Goal: Task Accomplishment & Management: Complete application form

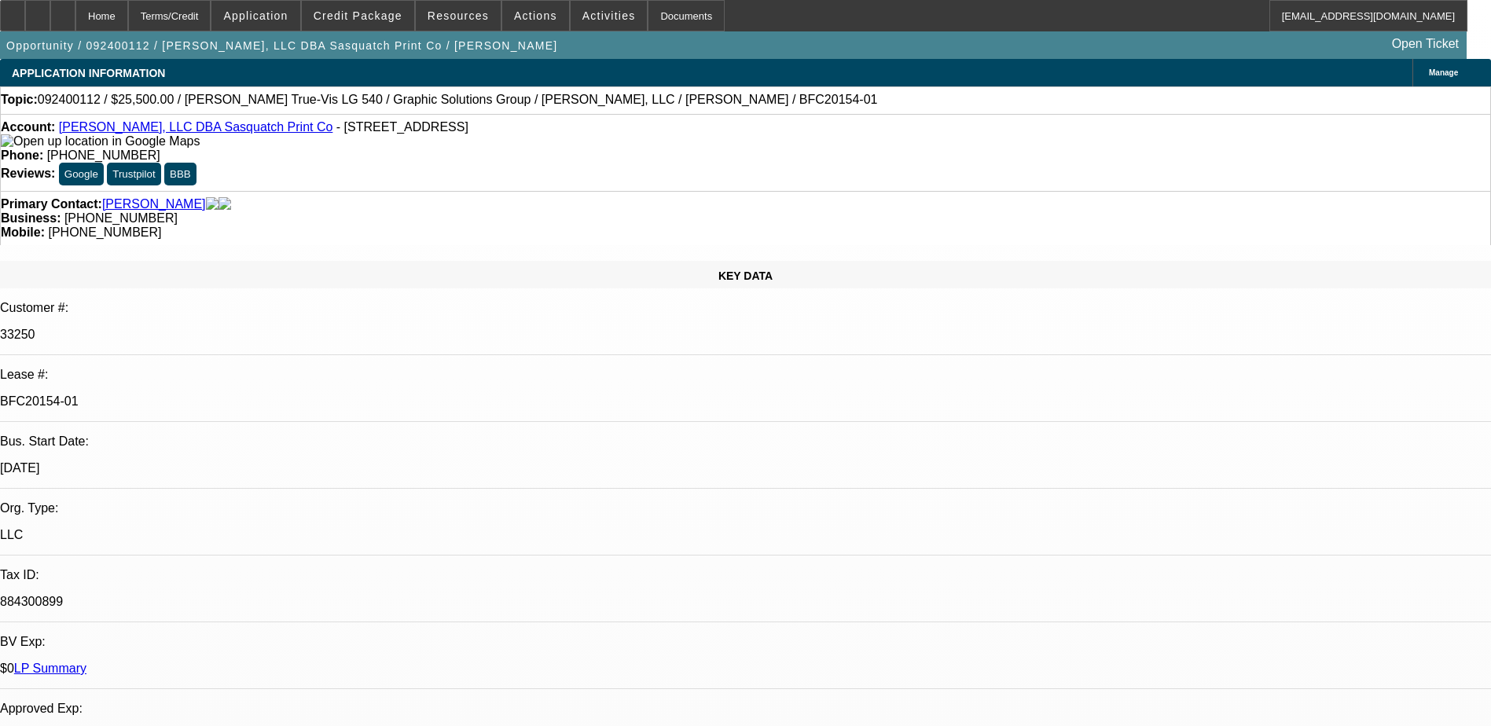
select select "0"
select select "2"
select select "0"
select select "6"
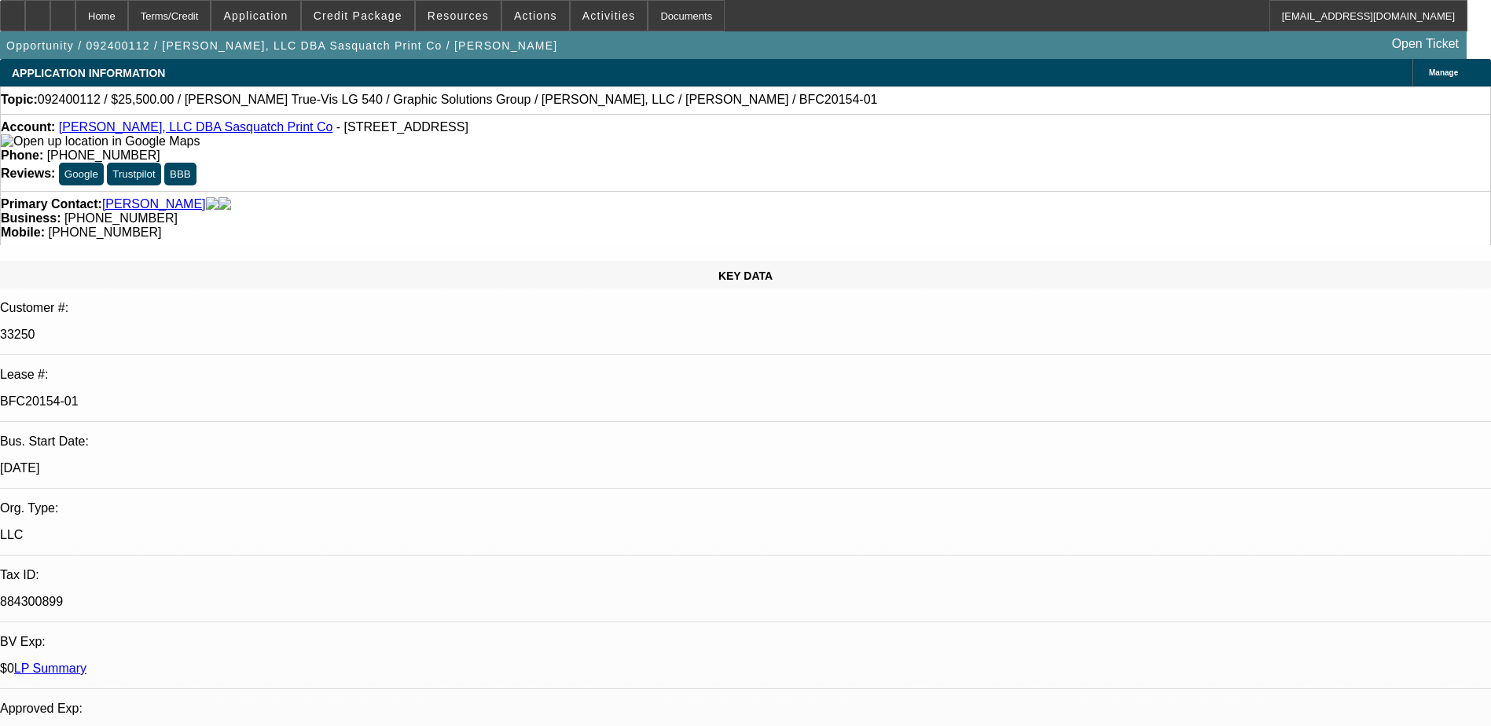
select select "0"
select select "2"
select select "0"
select select "6"
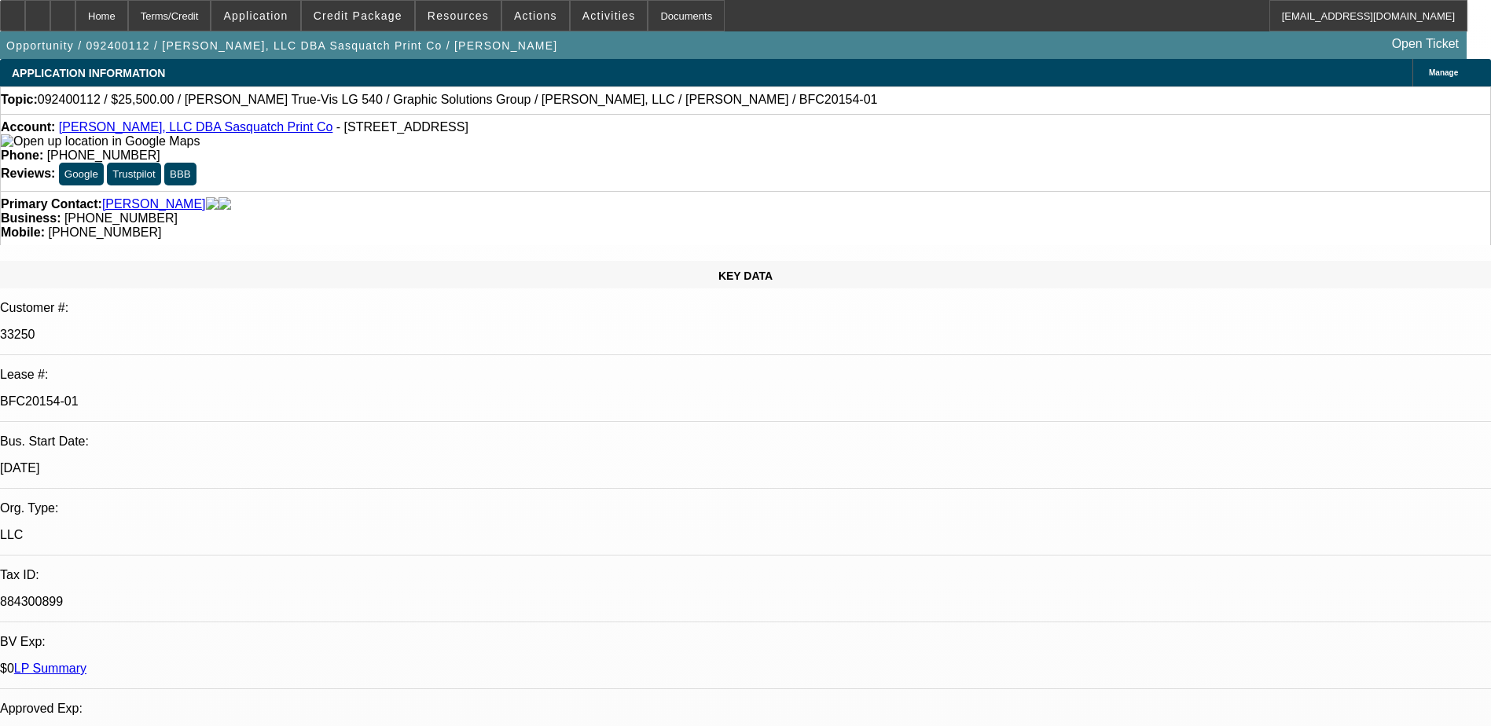
select select "0"
select select "2"
select select "0"
select select "6"
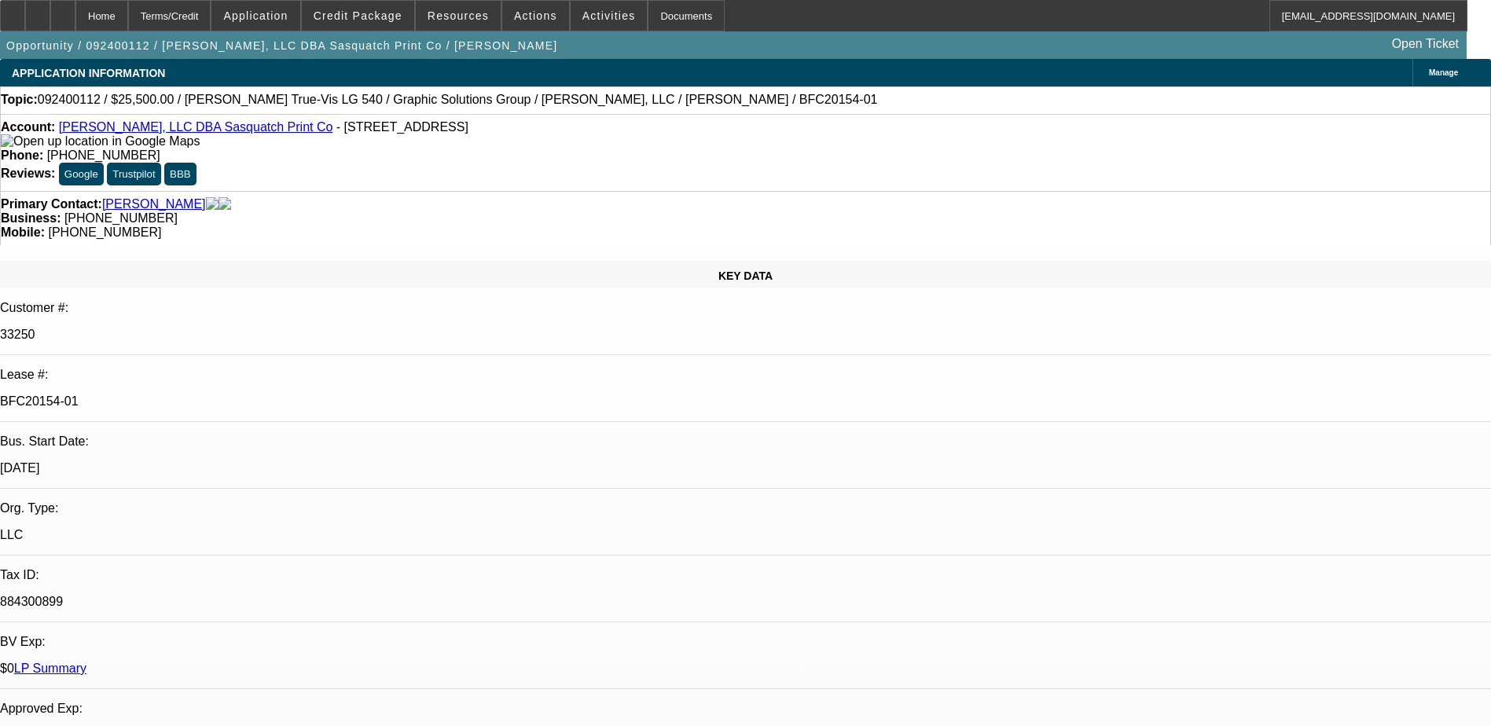
select select "0"
select select "2"
select select "0"
select select "6"
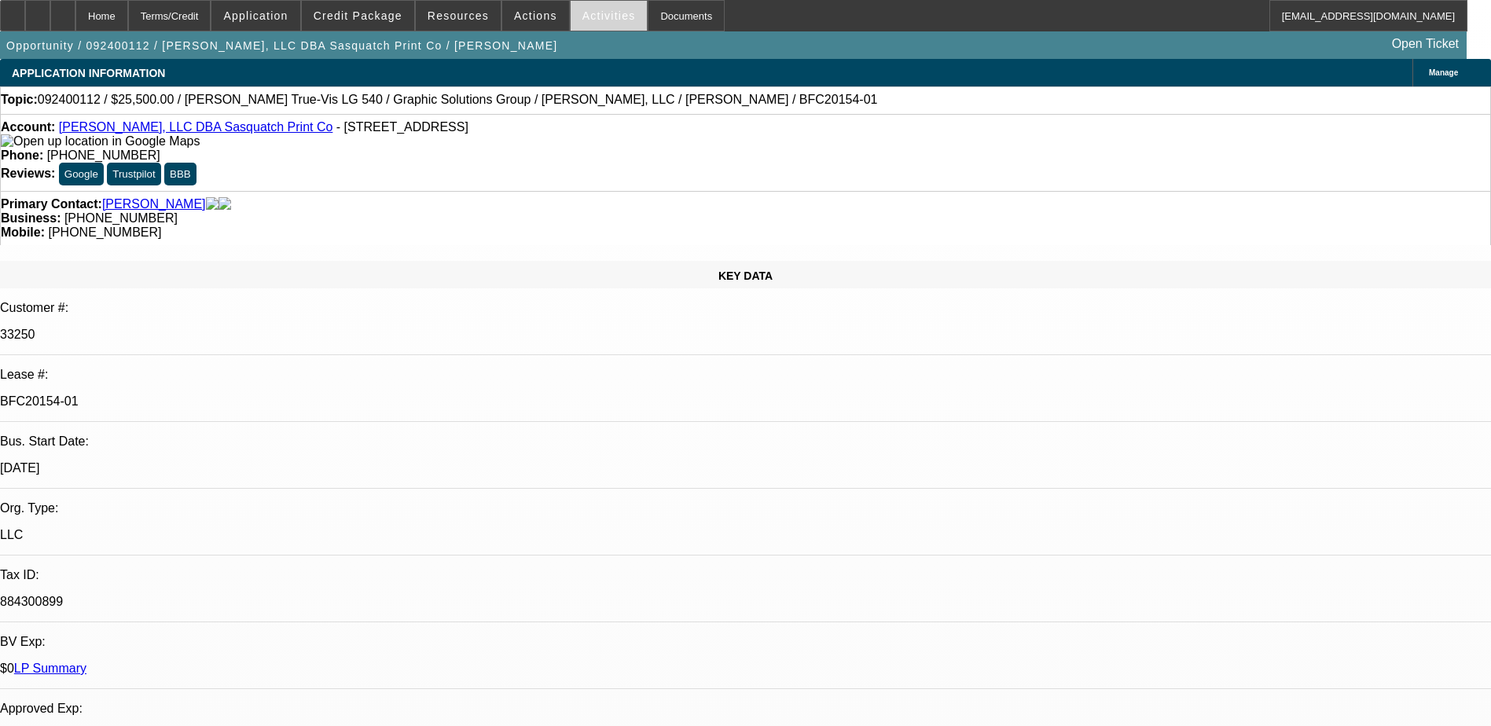
click at [588, 20] on span "Activities" at bounding box center [608, 15] width 53 height 13
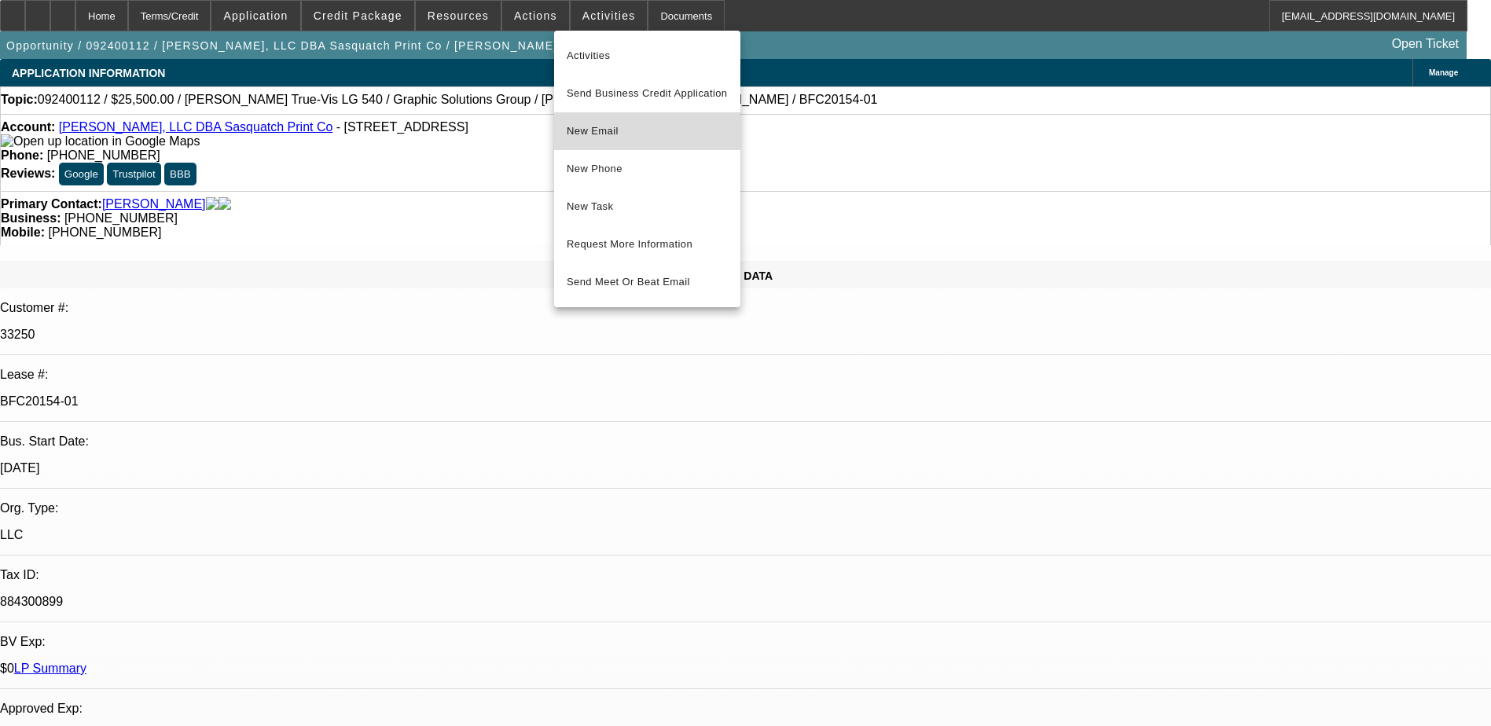
click at [672, 122] on span "New Email" at bounding box center [647, 131] width 161 height 19
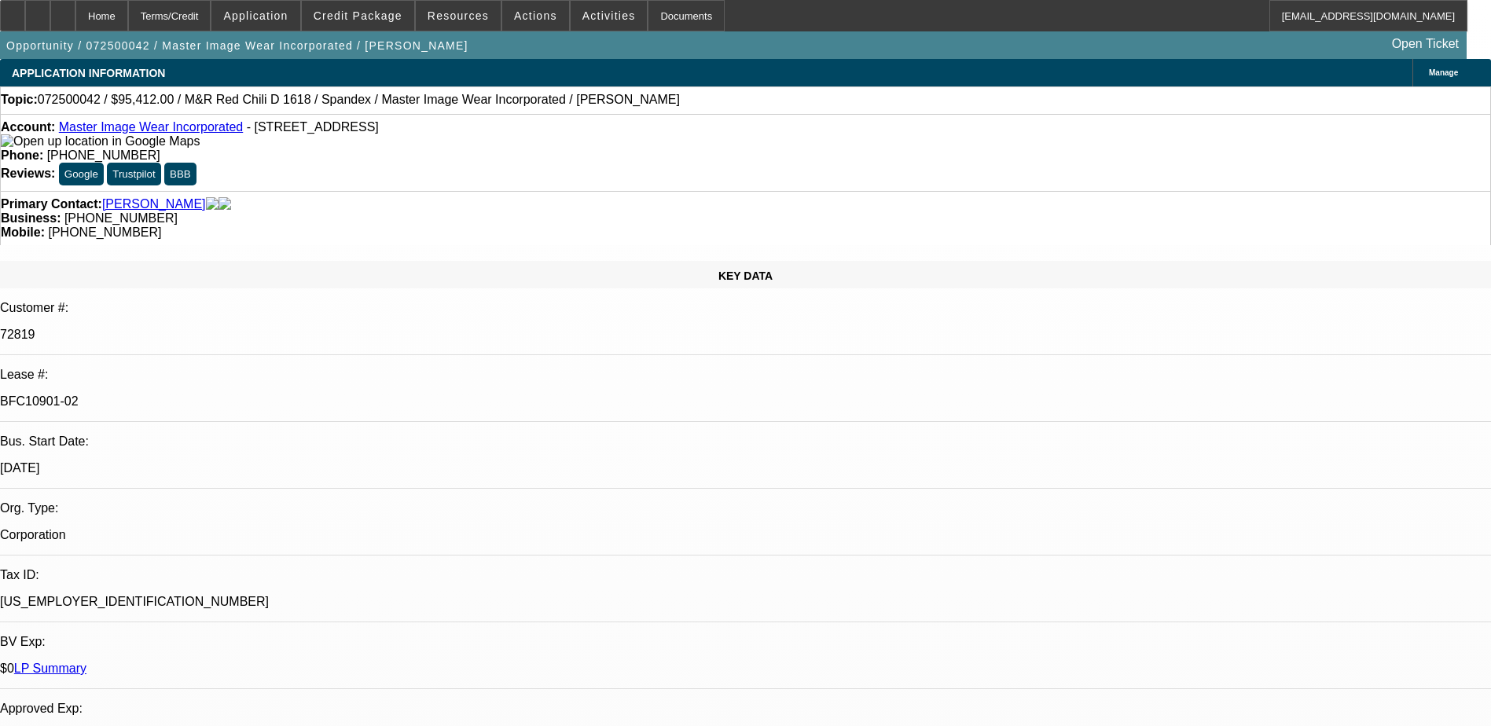
select select "0"
select select "0.1"
select select "4"
select select "0"
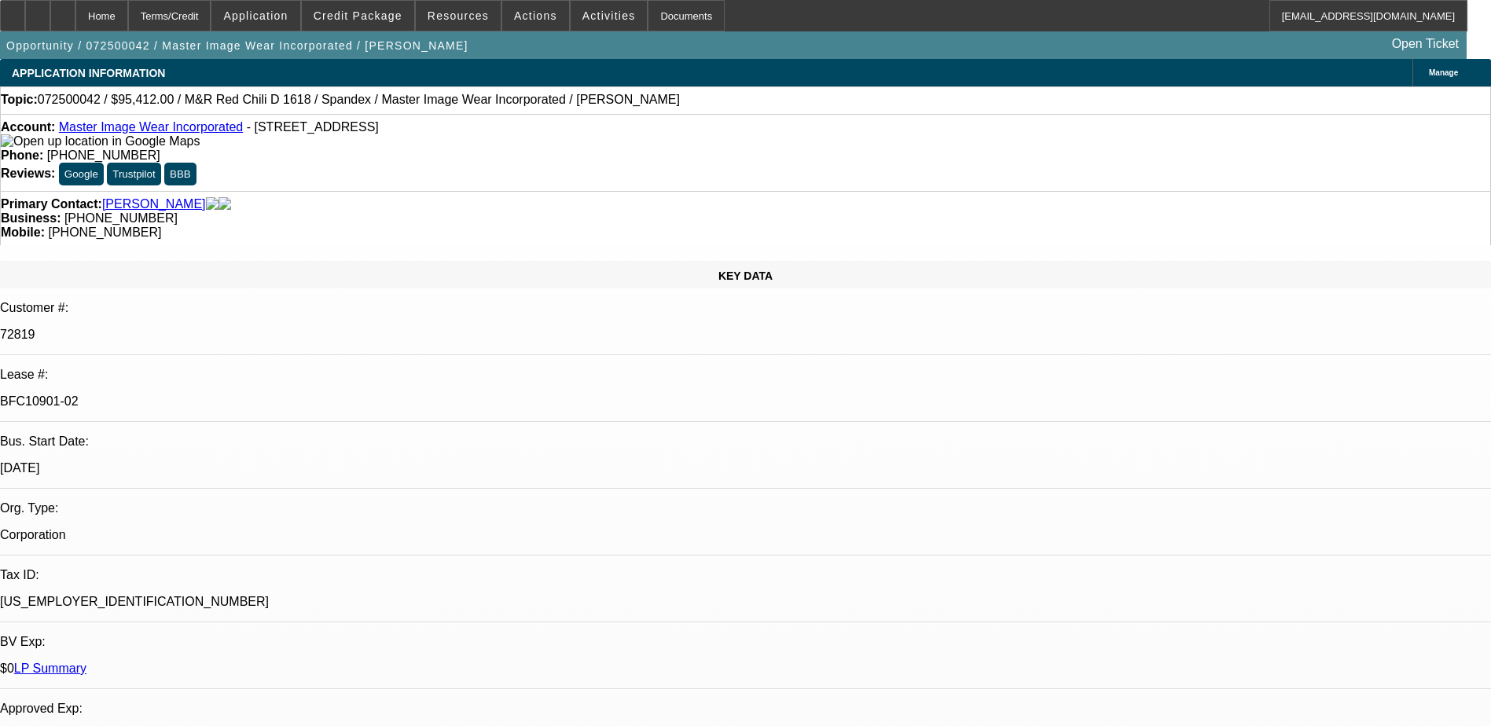
select select "0"
select select "0.1"
select select "4"
select select "0"
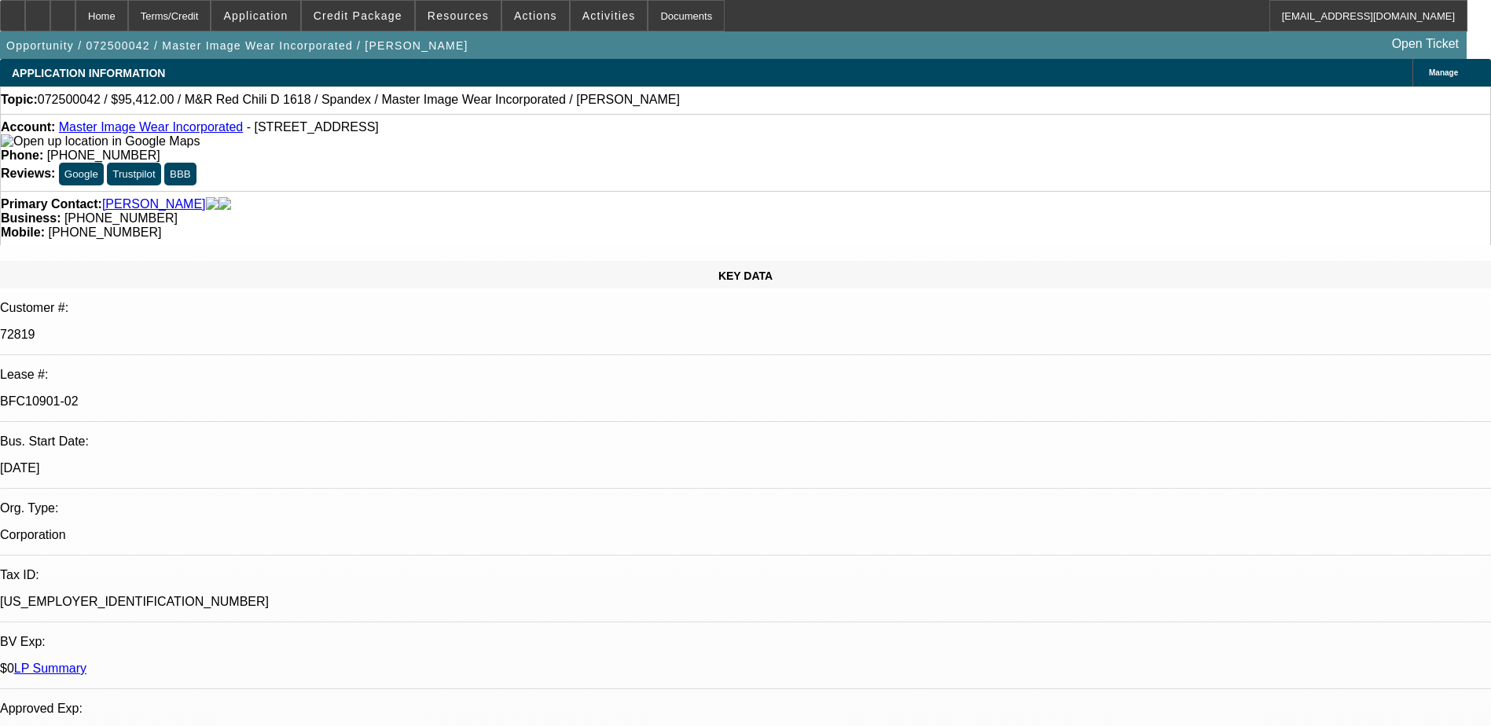
select select "3"
select select "0.1"
select select "4"
select select "0"
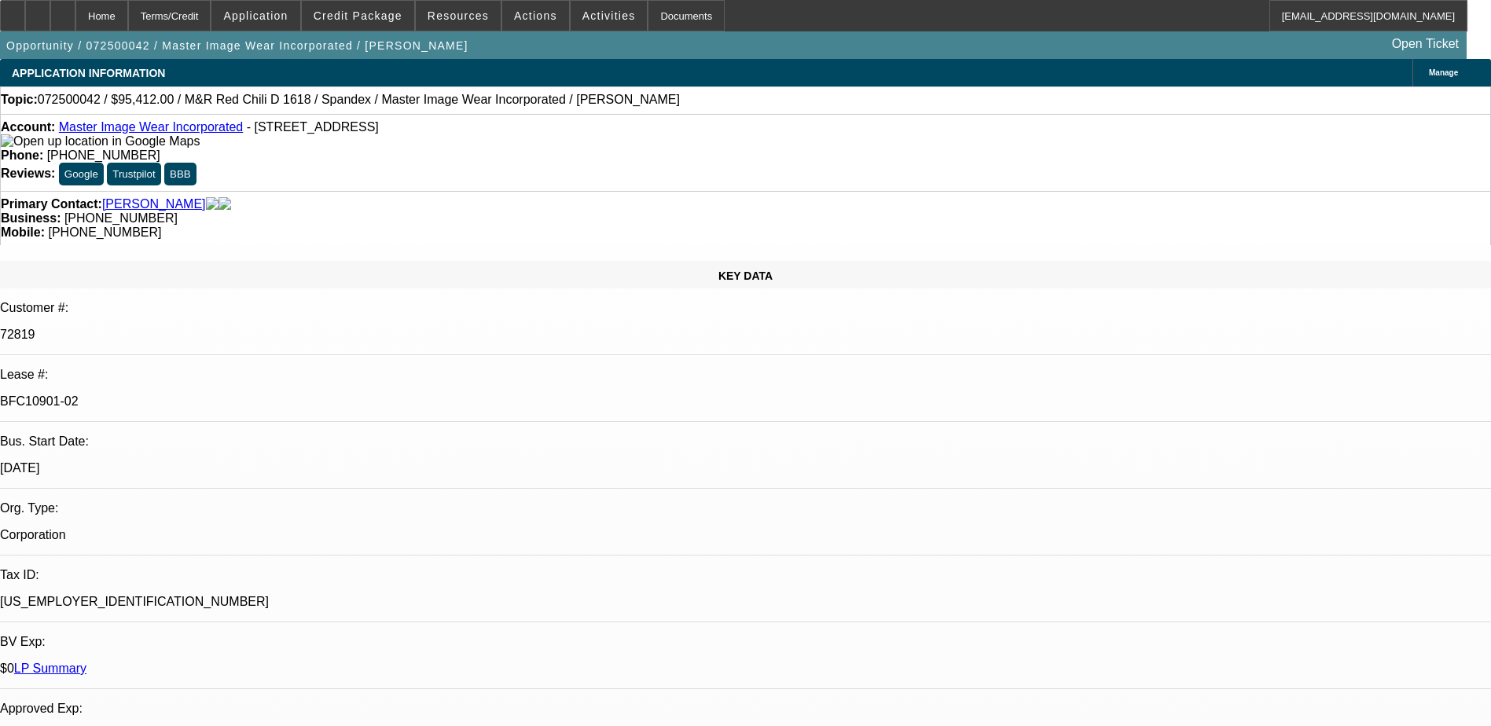
select select "3"
select select "0.1"
select select "4"
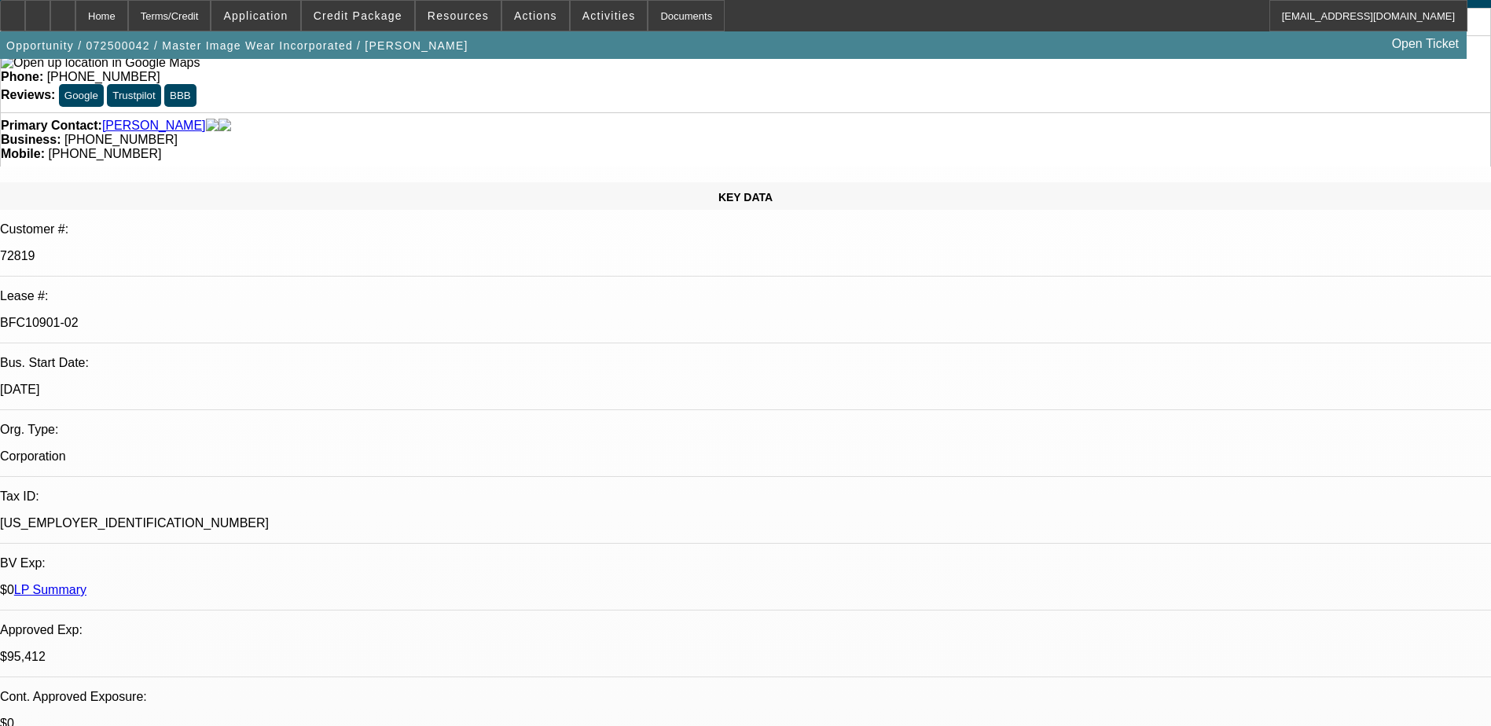
scroll to position [1414, 0]
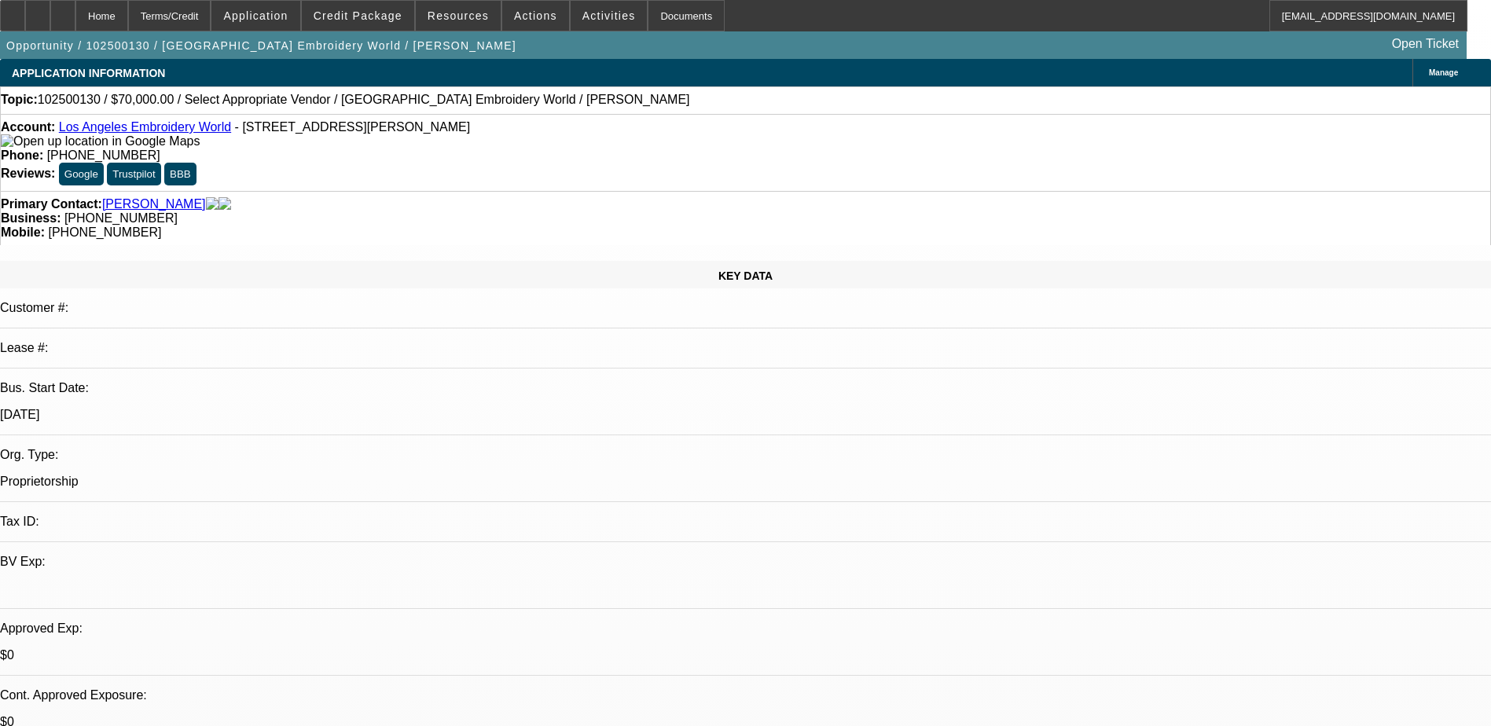
select select "0"
select select "2"
select select "0.1"
select select "4"
